Goal: Task Accomplishment & Management: Use online tool/utility

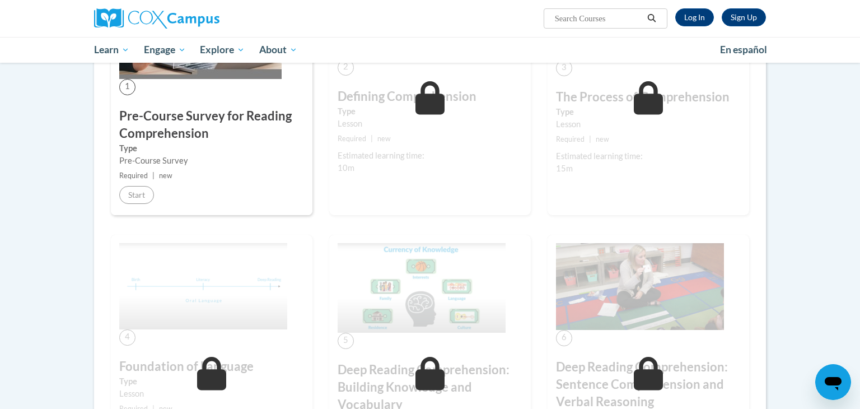
scroll to position [296, 0]
click at [690, 13] on link "Log In" at bounding box center [694, 17] width 39 height 18
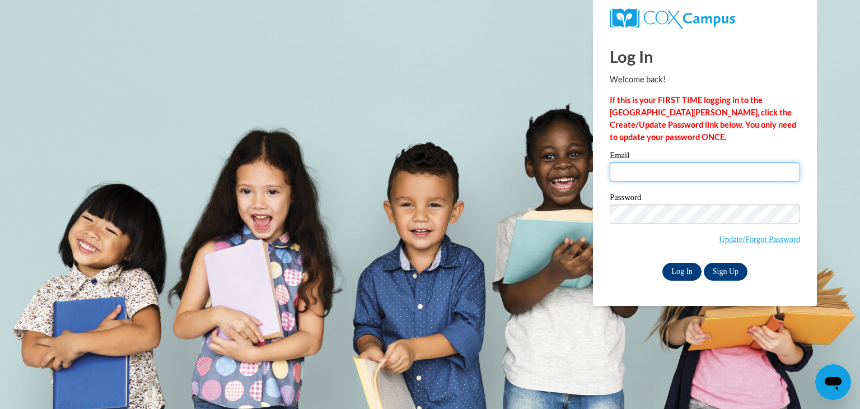
type input "lori.harmsen@wrps.net"
click at [683, 275] on input "Log In" at bounding box center [681, 272] width 39 height 18
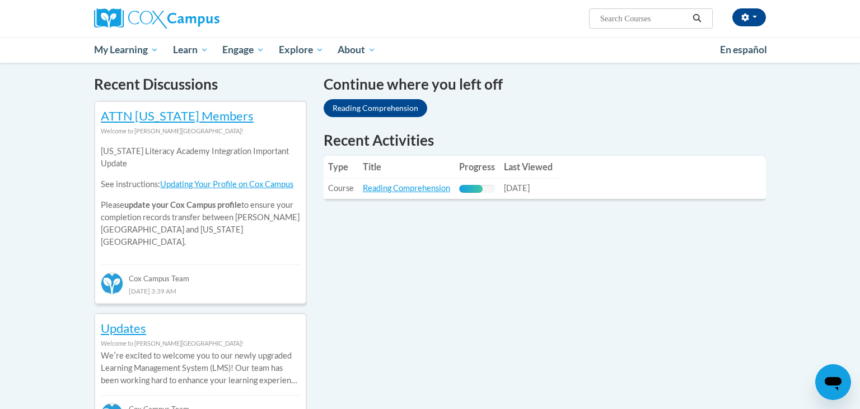
scroll to position [340, 0]
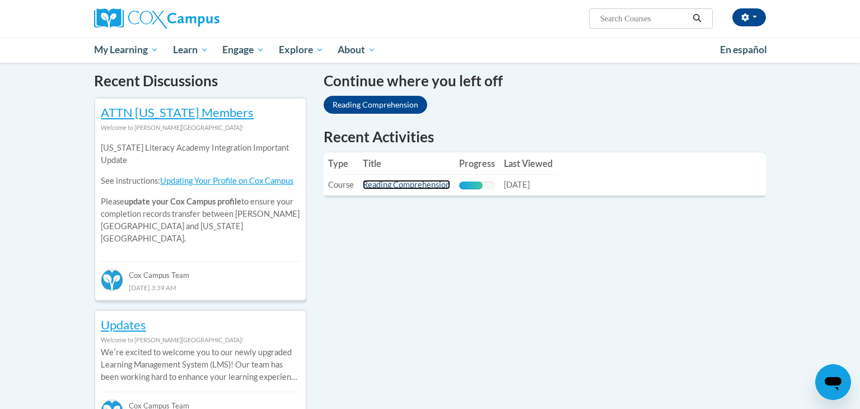
click at [424, 183] on link "Reading Comprehension" at bounding box center [406, 185] width 87 height 10
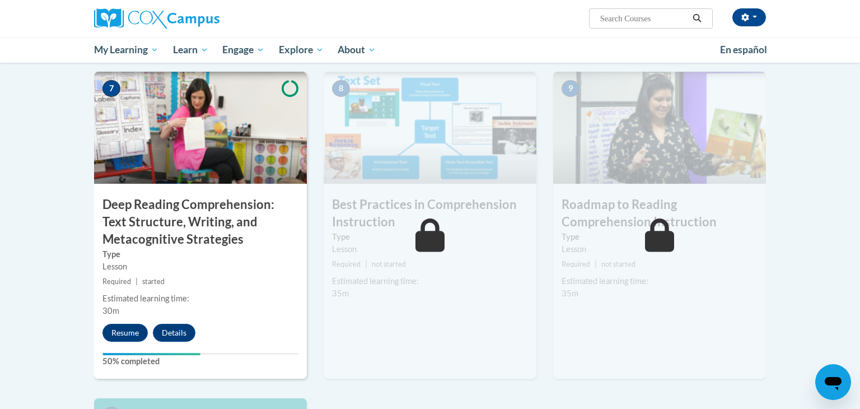
scroll to position [861, 0]
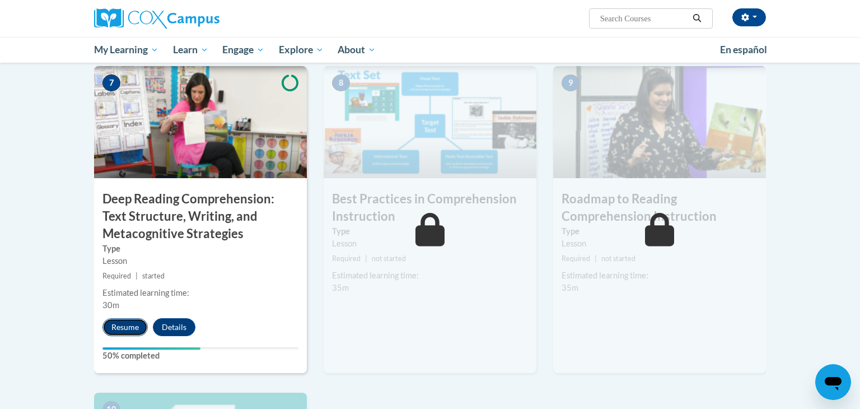
click at [128, 325] on button "Resume" at bounding box center [124, 327] width 45 height 18
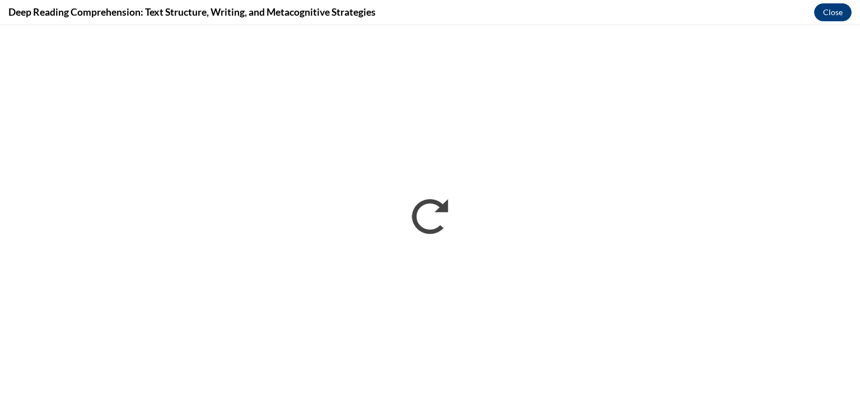
scroll to position [0, 0]
